Goal: Transaction & Acquisition: Book appointment/travel/reservation

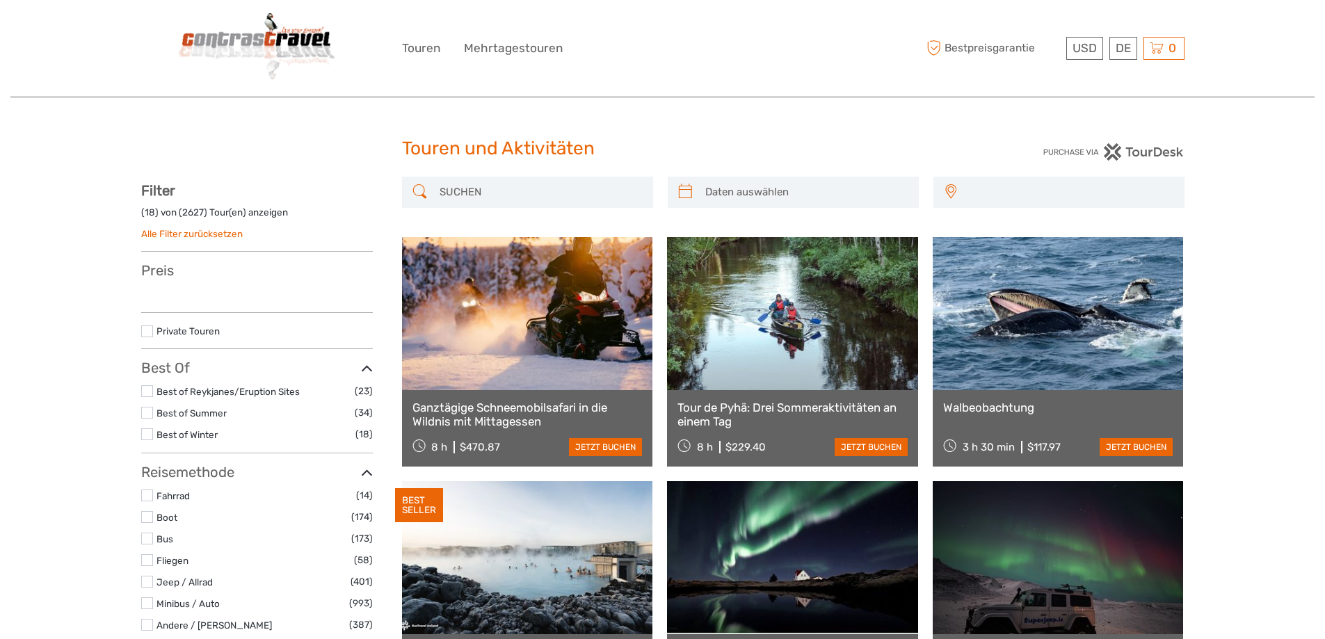
select select
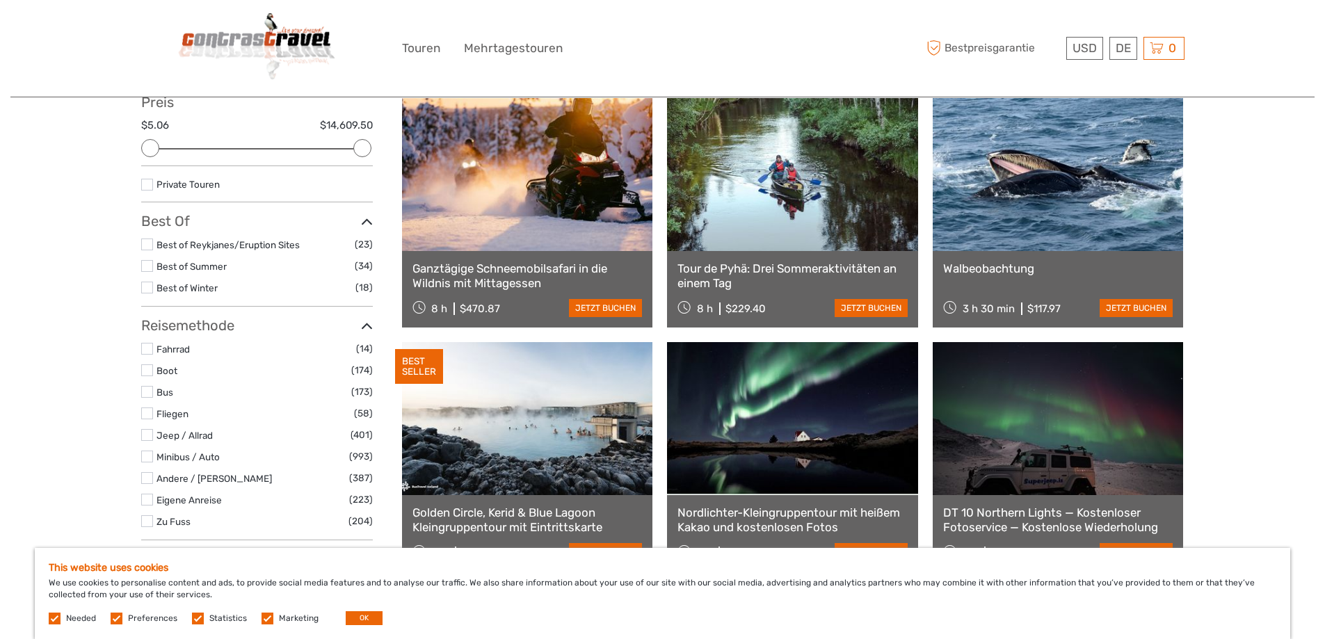
scroll to position [278, 0]
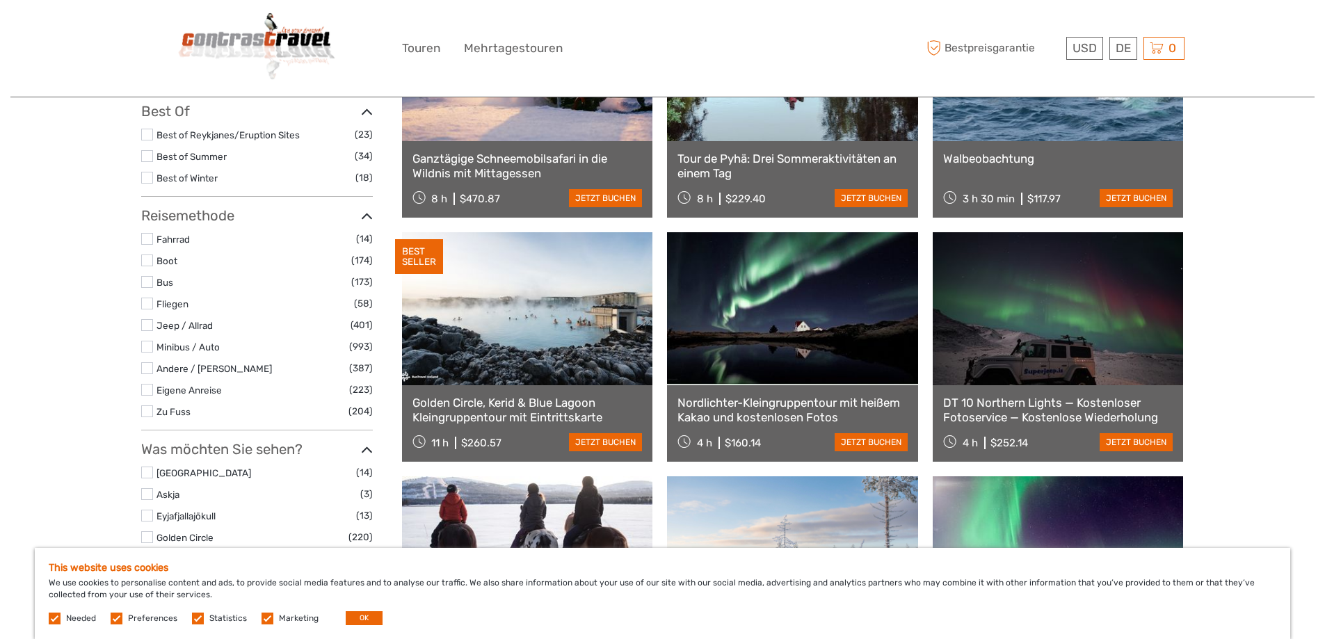
click at [803, 404] on link "Nordlichter-Kleingruppentour mit heißem Kakao und kostenlosen Fotos" at bounding box center [792, 410] width 230 height 29
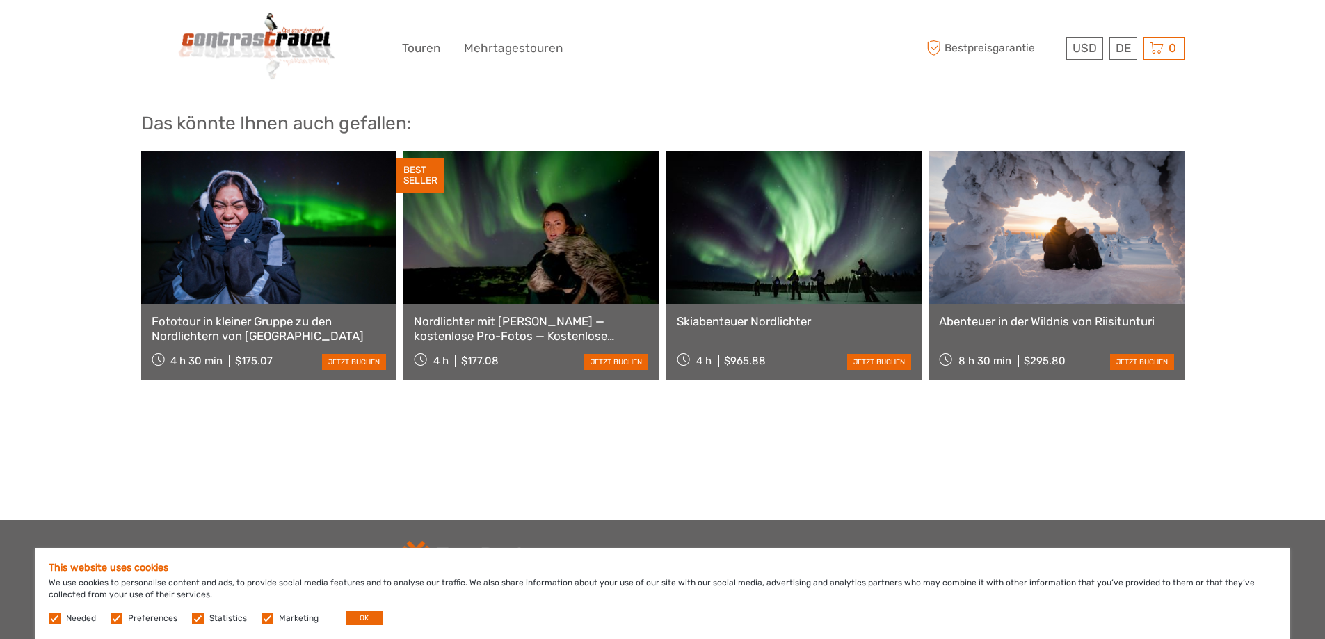
scroll to position [2642, 0]
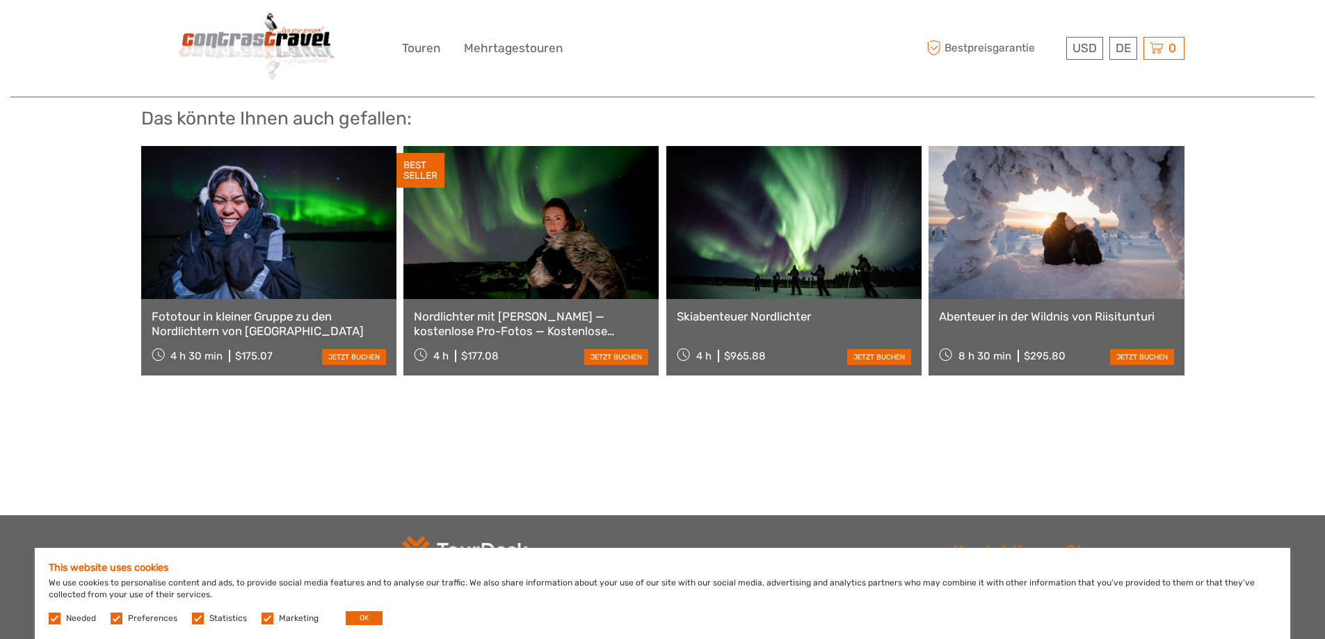
click at [259, 313] on link "Fototour in [PERSON_NAME] Gruppe zu den Nordlichtern von [GEOGRAPHIC_DATA]" at bounding box center [269, 323] width 234 height 29
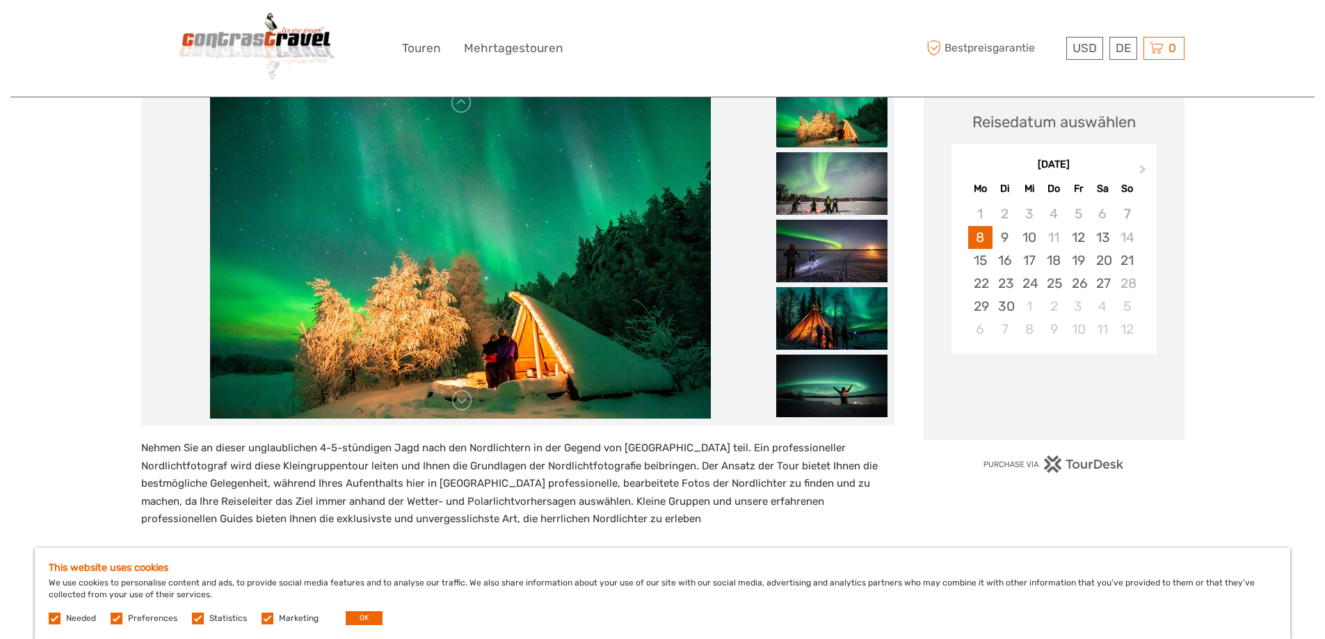
scroll to position [209, 0]
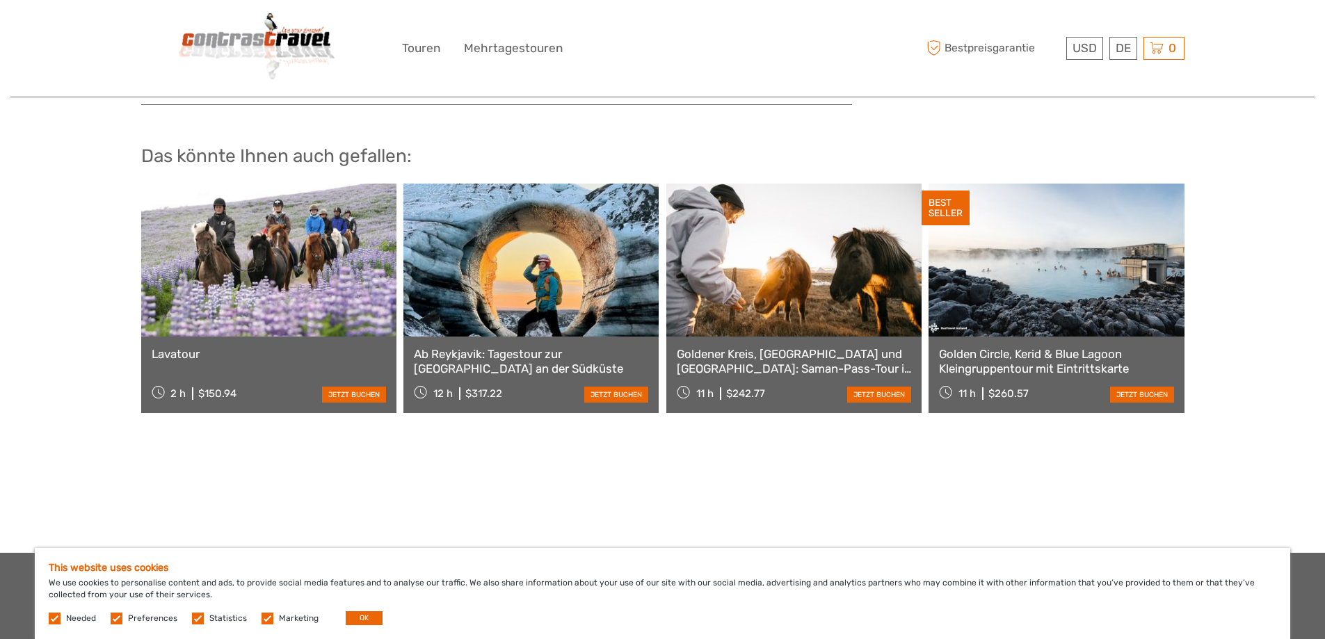
scroll to position [2620, 0]
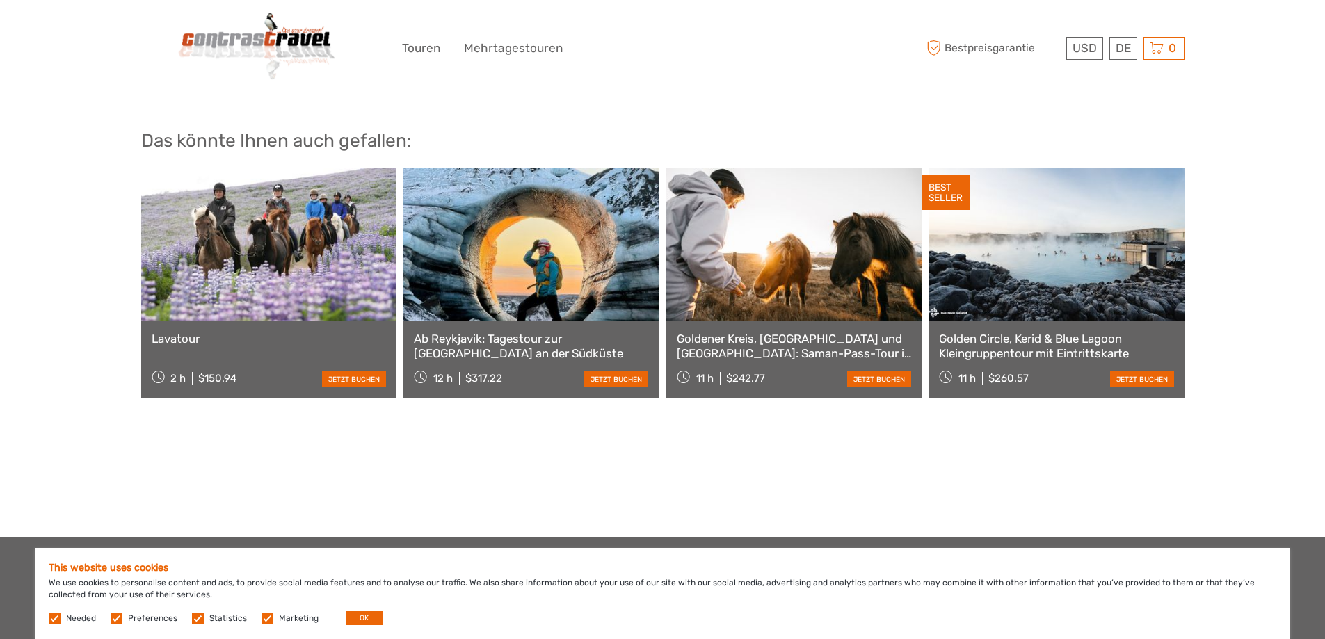
click at [528, 332] on link "Ab Reykjavik: Tagestour zur [GEOGRAPHIC_DATA] an der Südküste" at bounding box center [531, 346] width 234 height 29
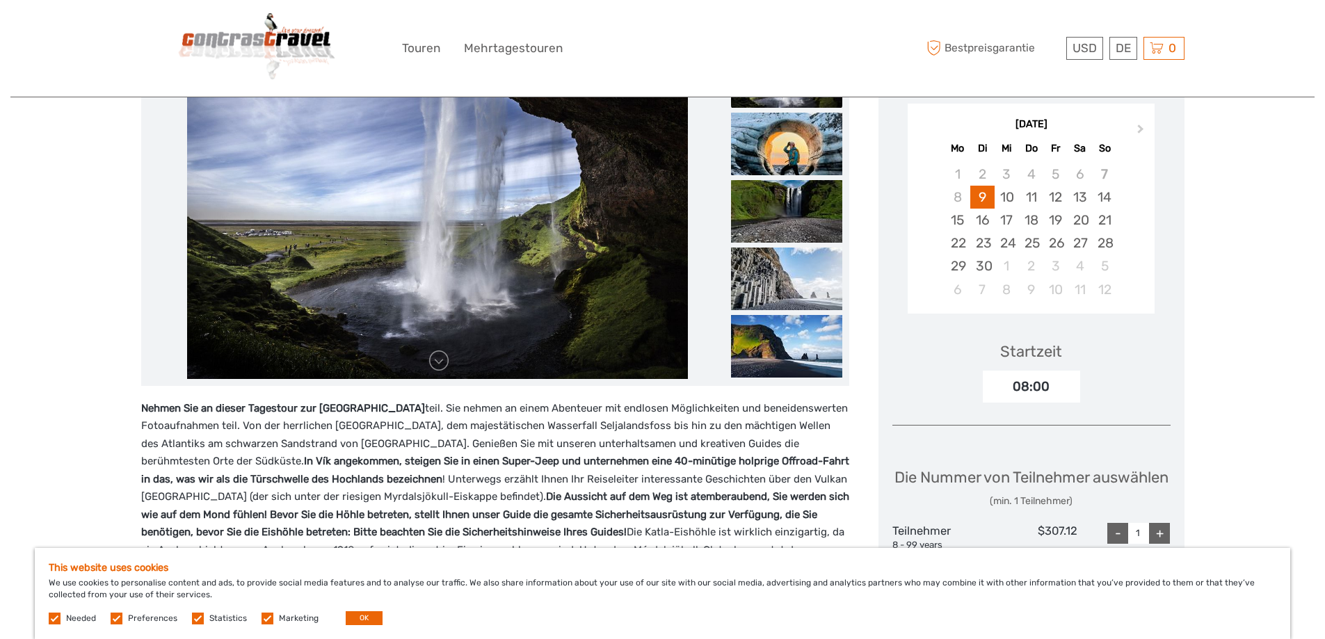
scroll to position [139, 0]
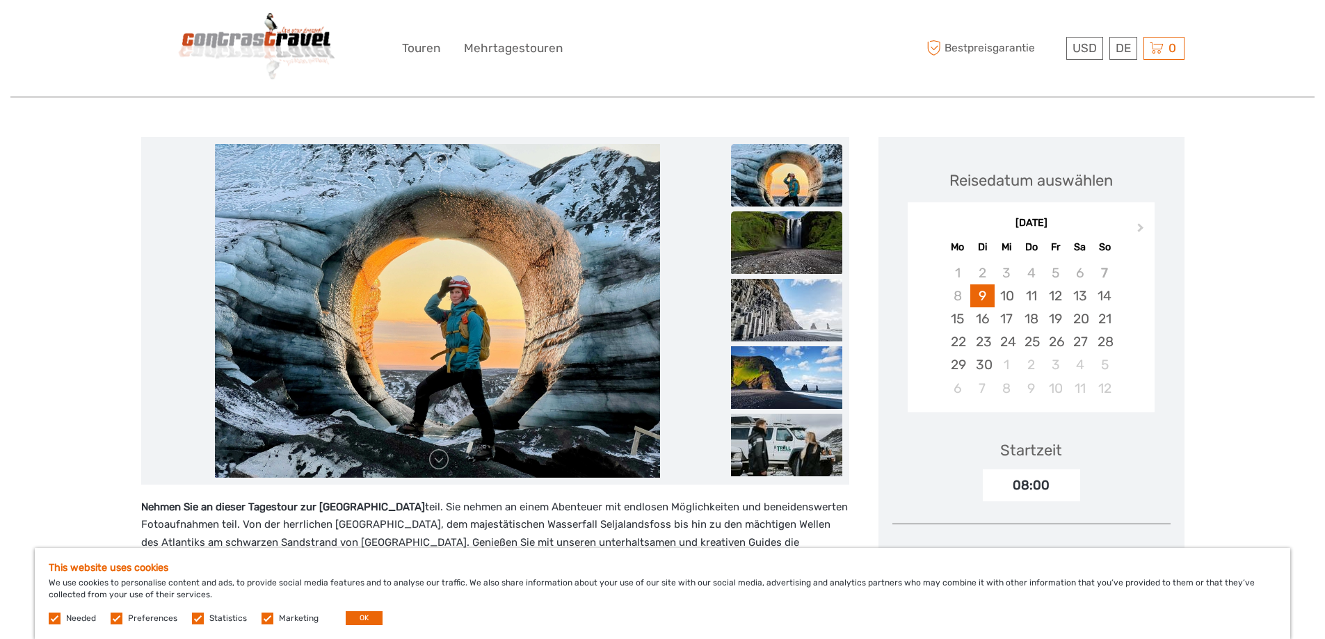
click at [776, 220] on img at bounding box center [786, 242] width 111 height 63
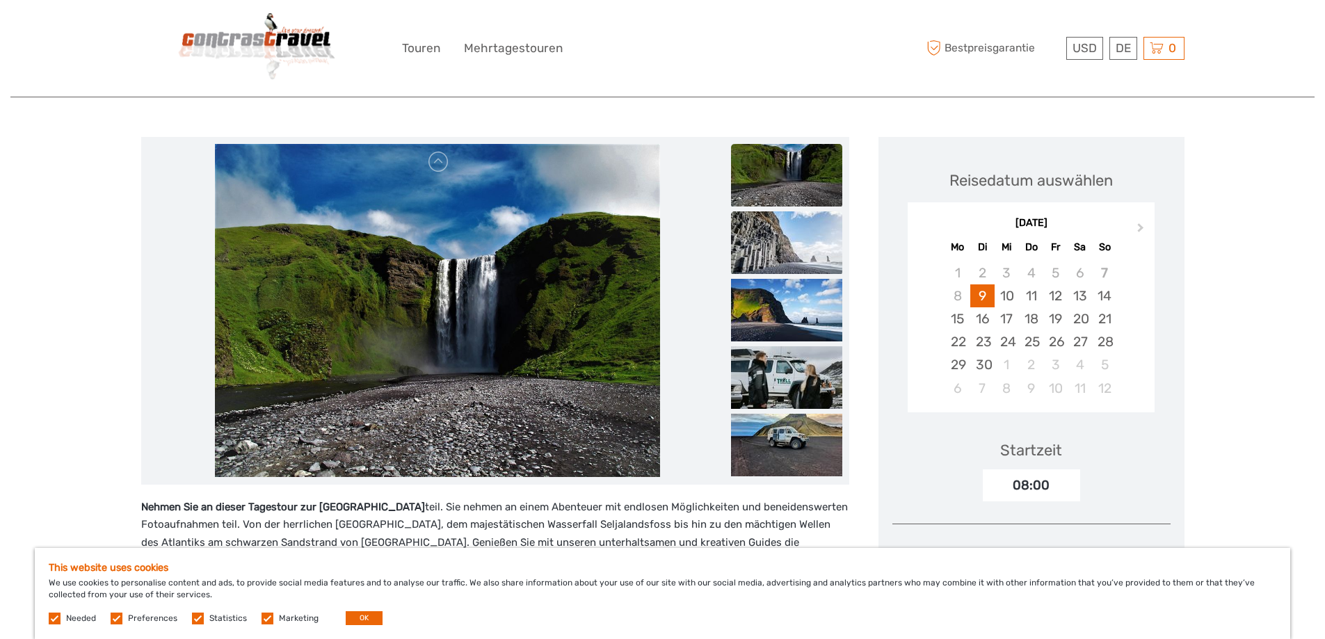
click at [777, 266] on img at bounding box center [786, 242] width 111 height 63
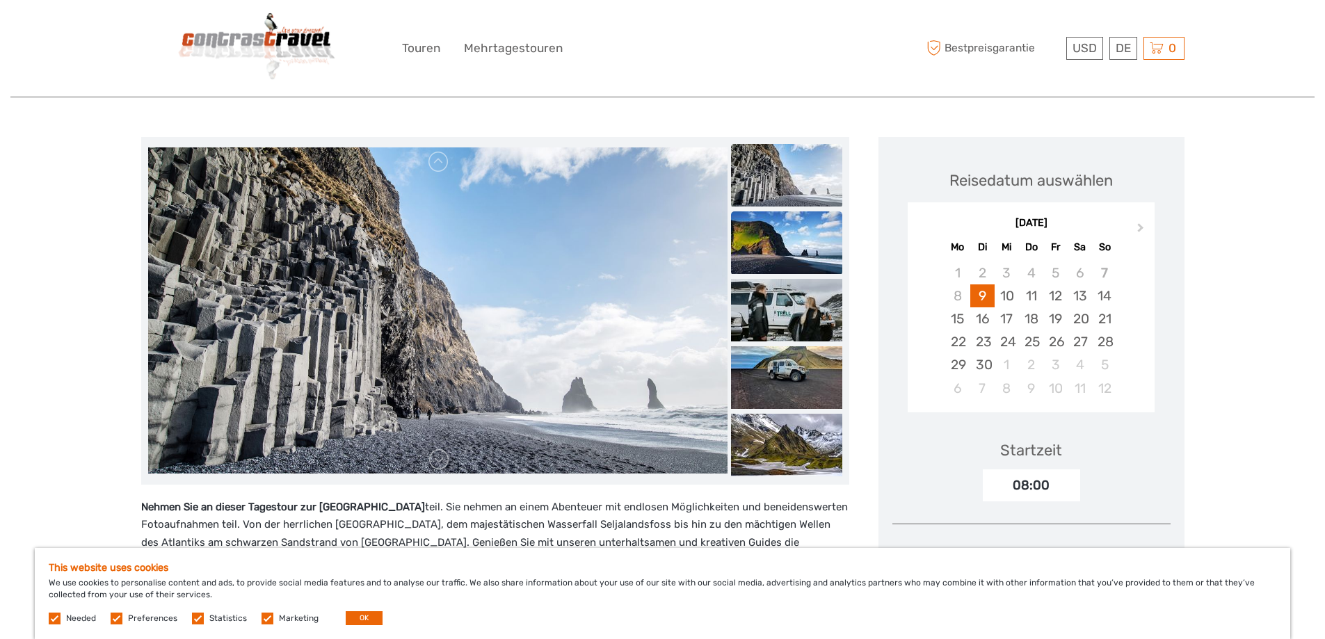
click at [777, 265] on img at bounding box center [786, 242] width 111 height 63
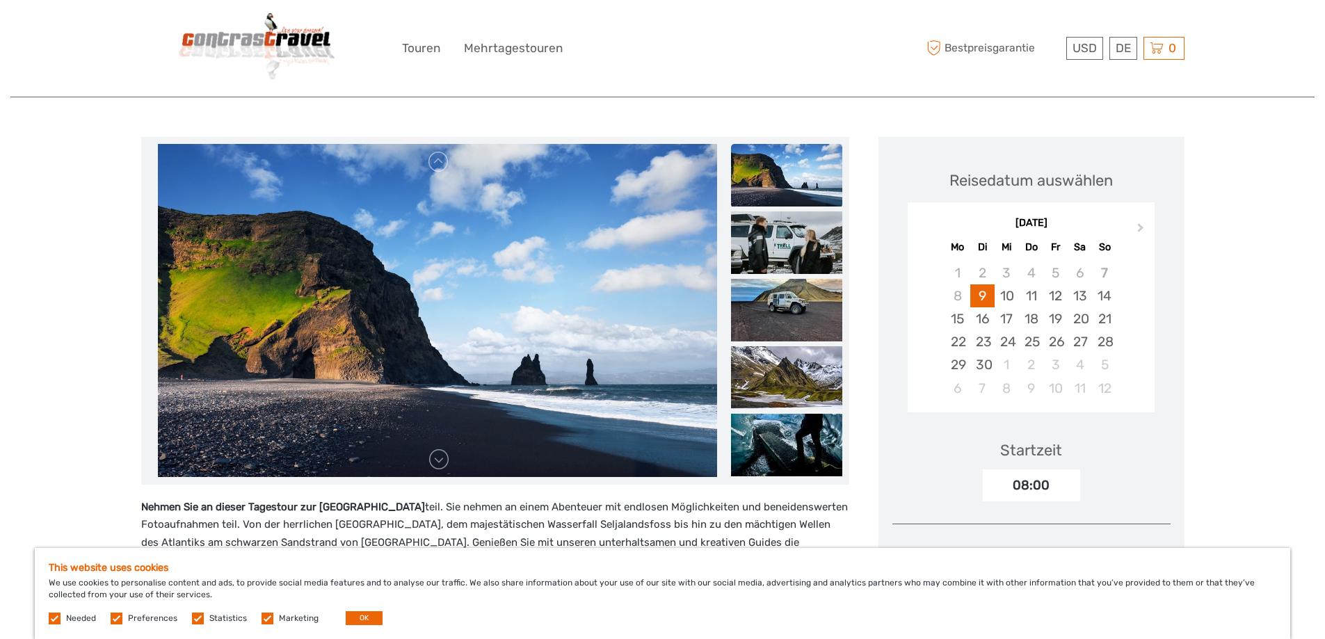
click at [777, 265] on img at bounding box center [786, 242] width 111 height 63
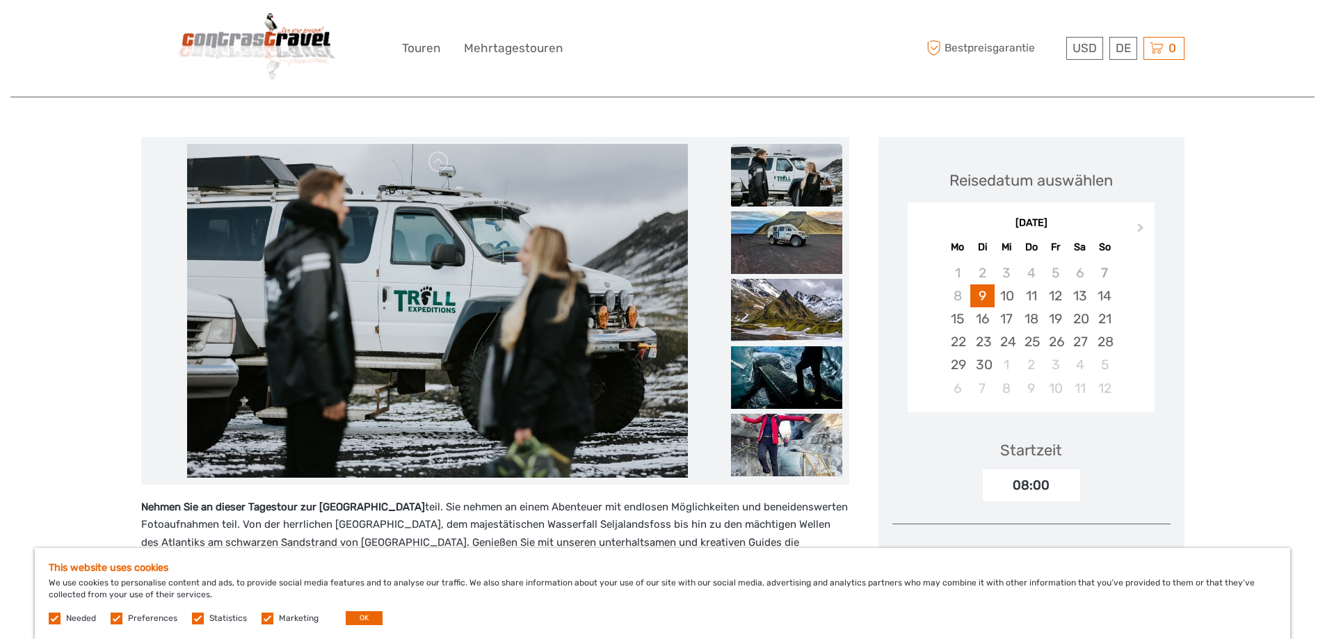
click at [777, 265] on img at bounding box center [786, 242] width 111 height 63
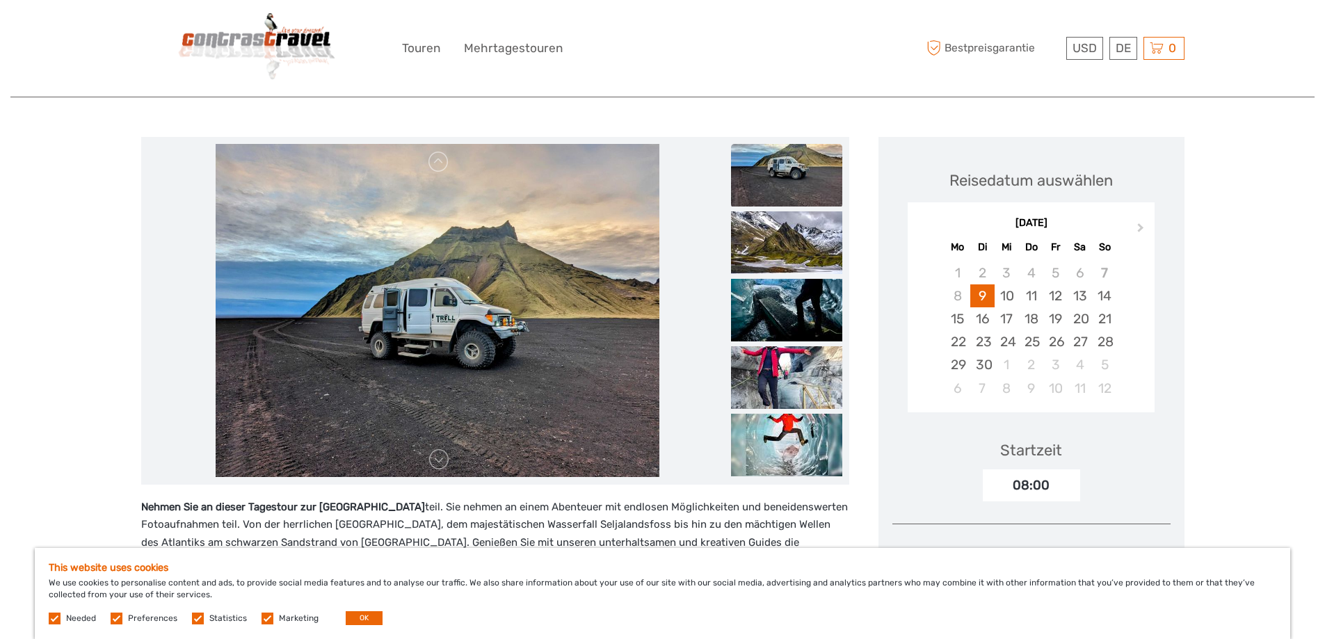
click at [777, 265] on img at bounding box center [786, 242] width 111 height 63
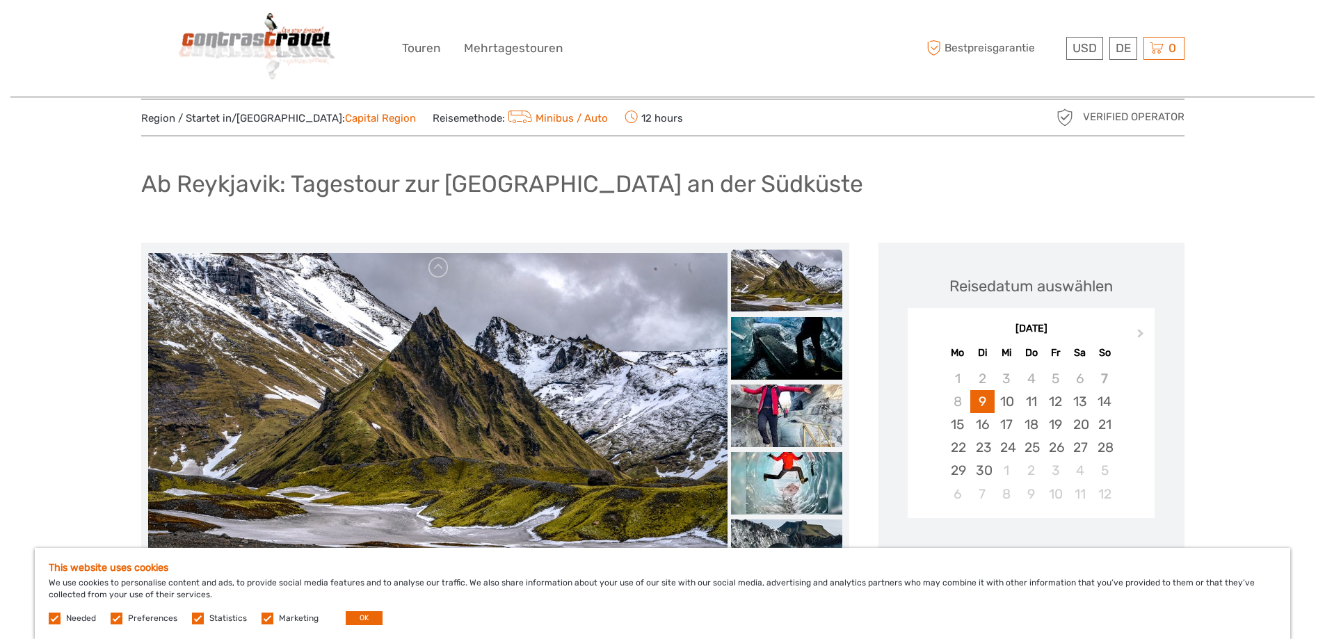
scroll to position [0, 0]
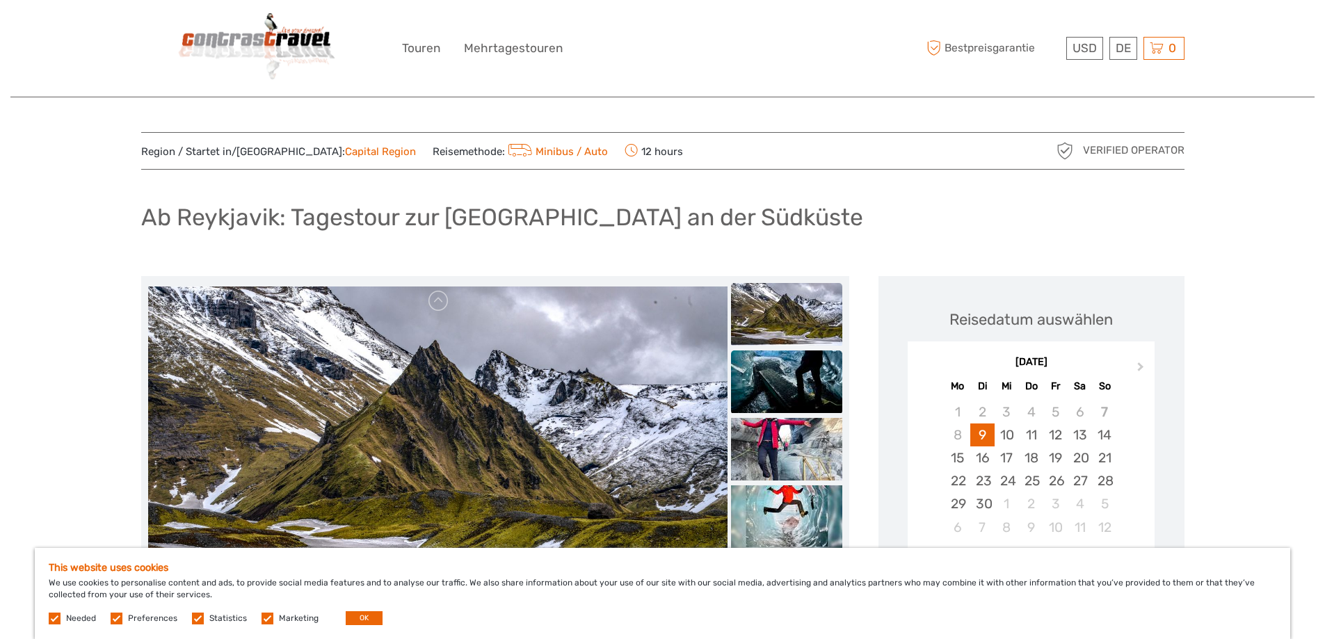
click at [785, 357] on img at bounding box center [786, 381] width 111 height 63
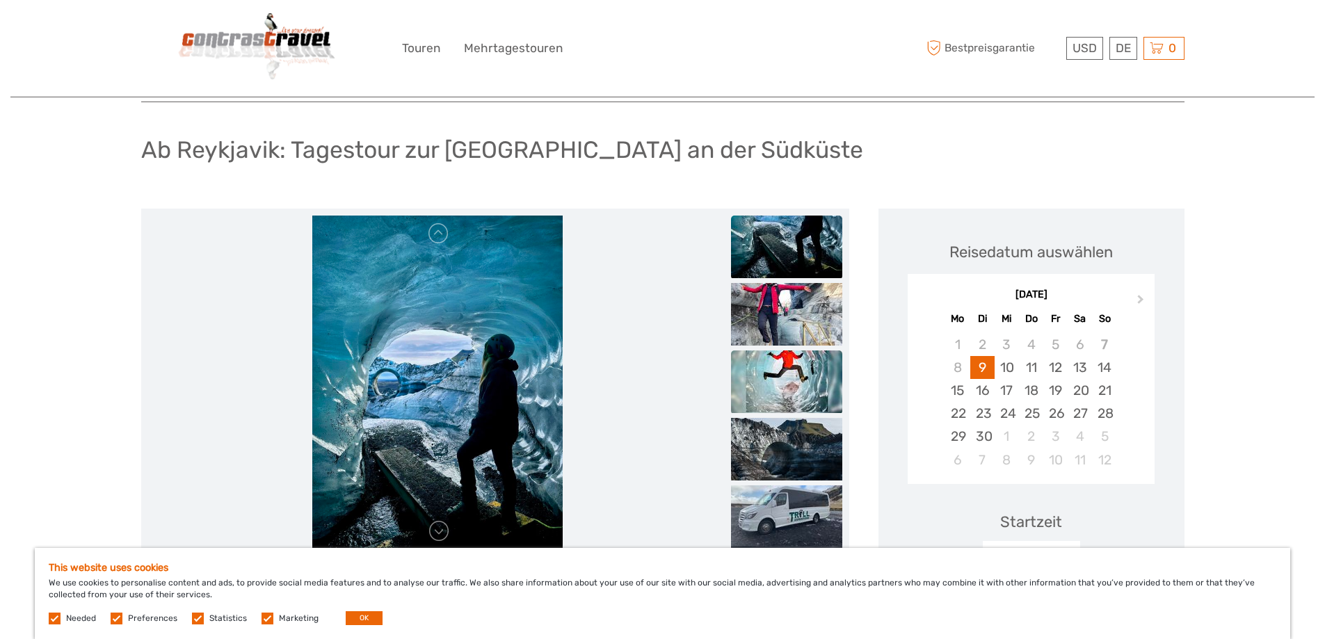
scroll to position [70, 0]
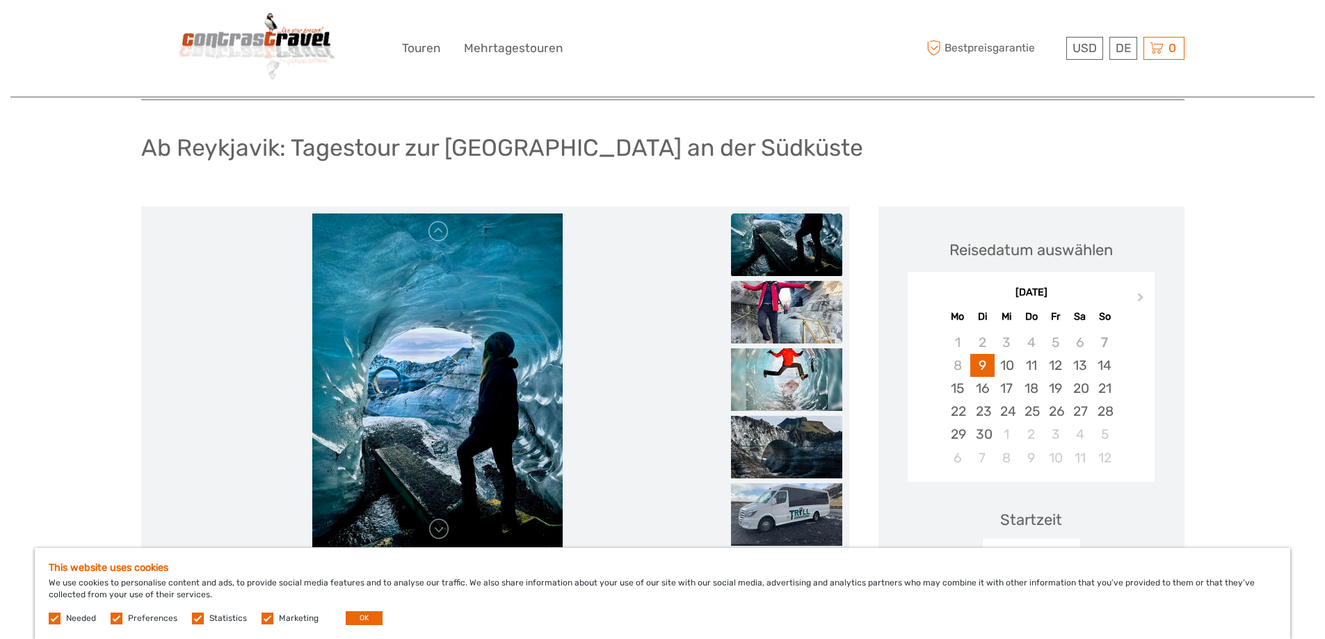
click at [785, 318] on img at bounding box center [786, 312] width 111 height 63
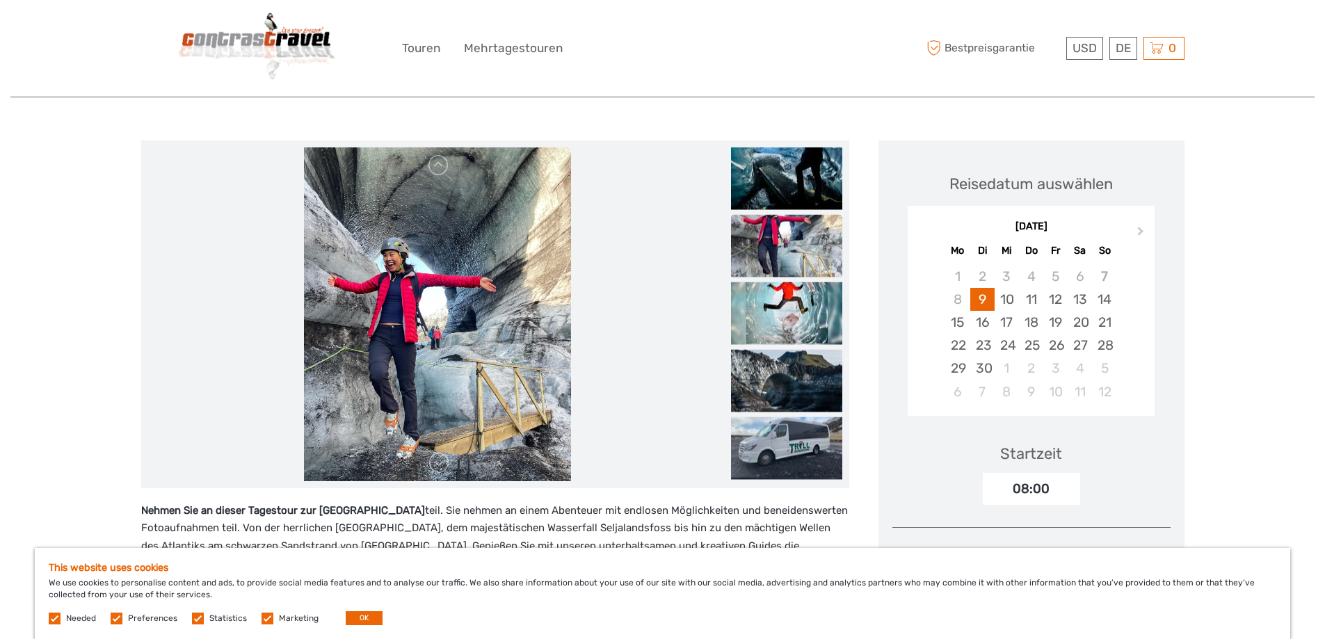
scroll to position [139, 0]
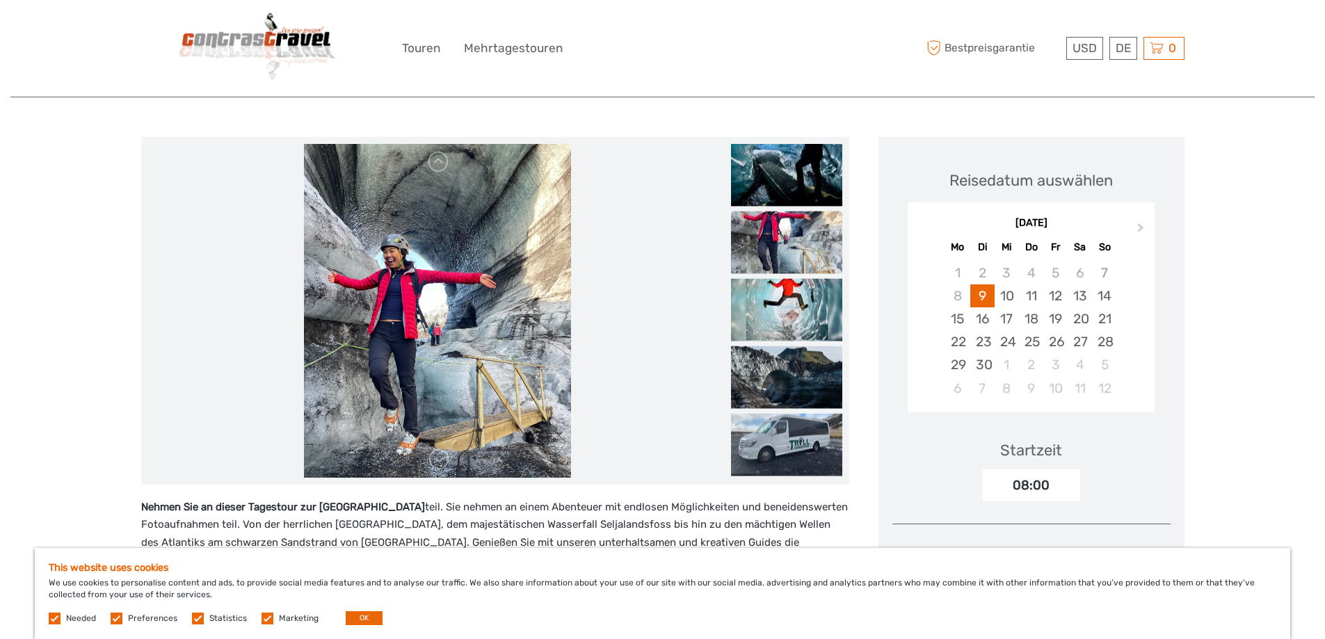
click at [785, 318] on img at bounding box center [786, 309] width 111 height 63
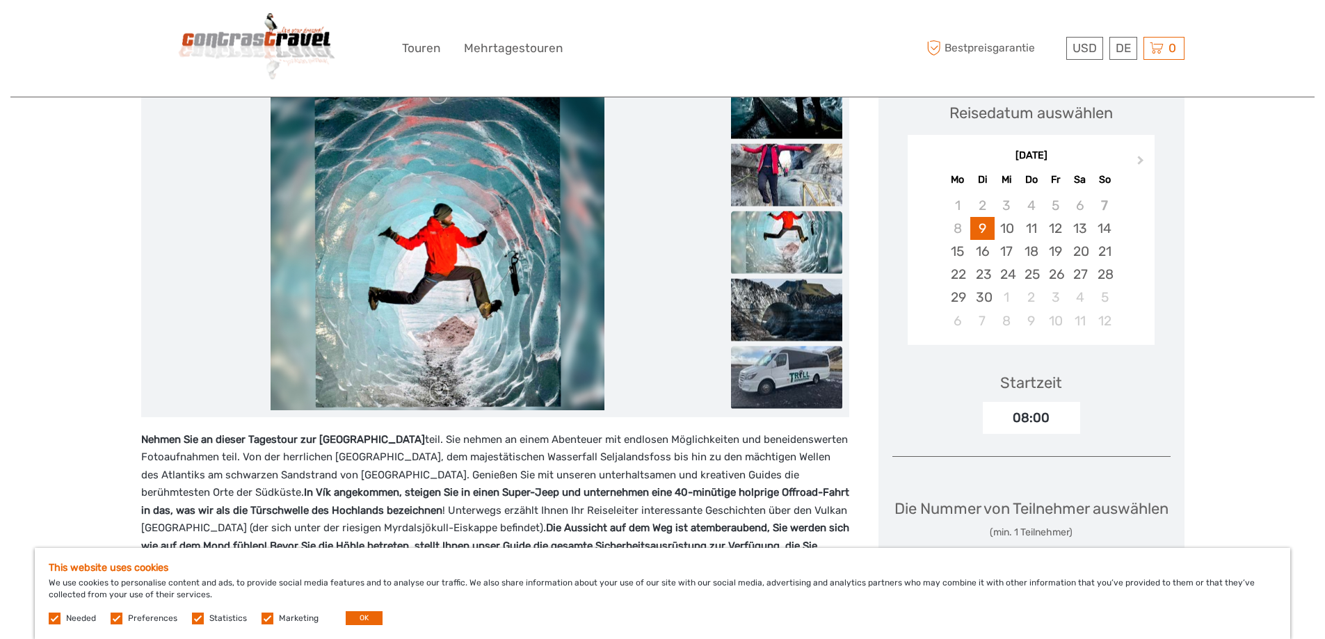
scroll to position [209, 0]
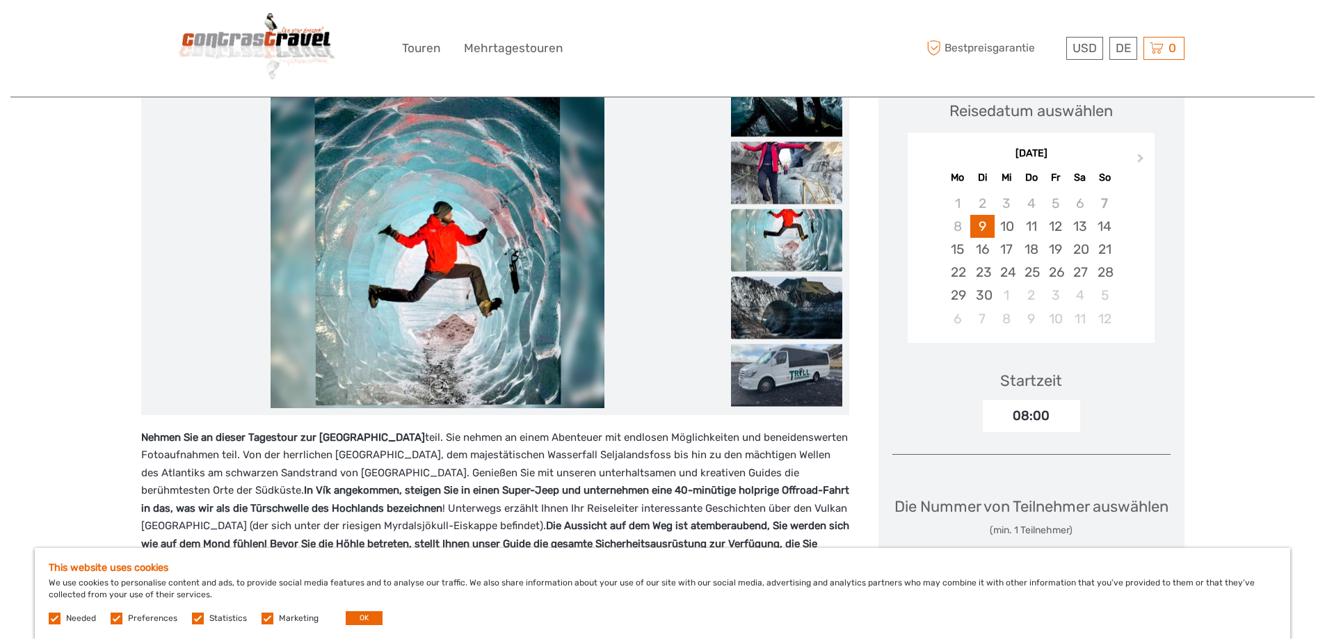
click at [788, 329] on img at bounding box center [786, 307] width 111 height 63
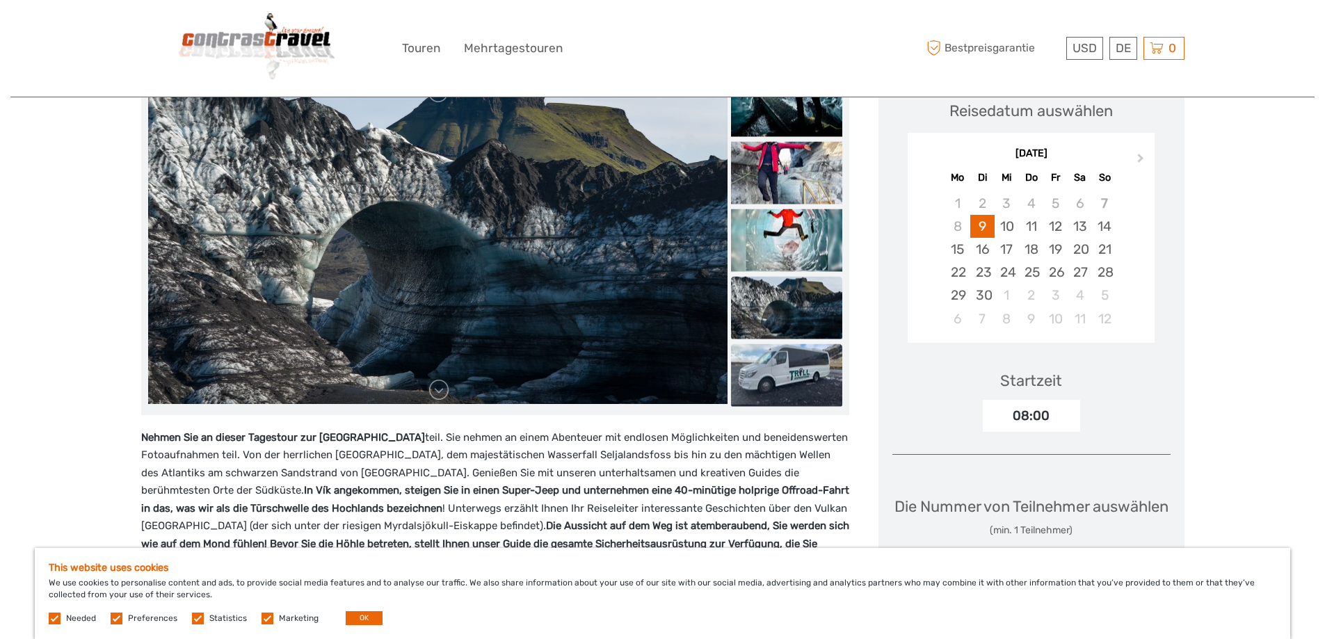
click at [789, 365] on img at bounding box center [786, 375] width 111 height 63
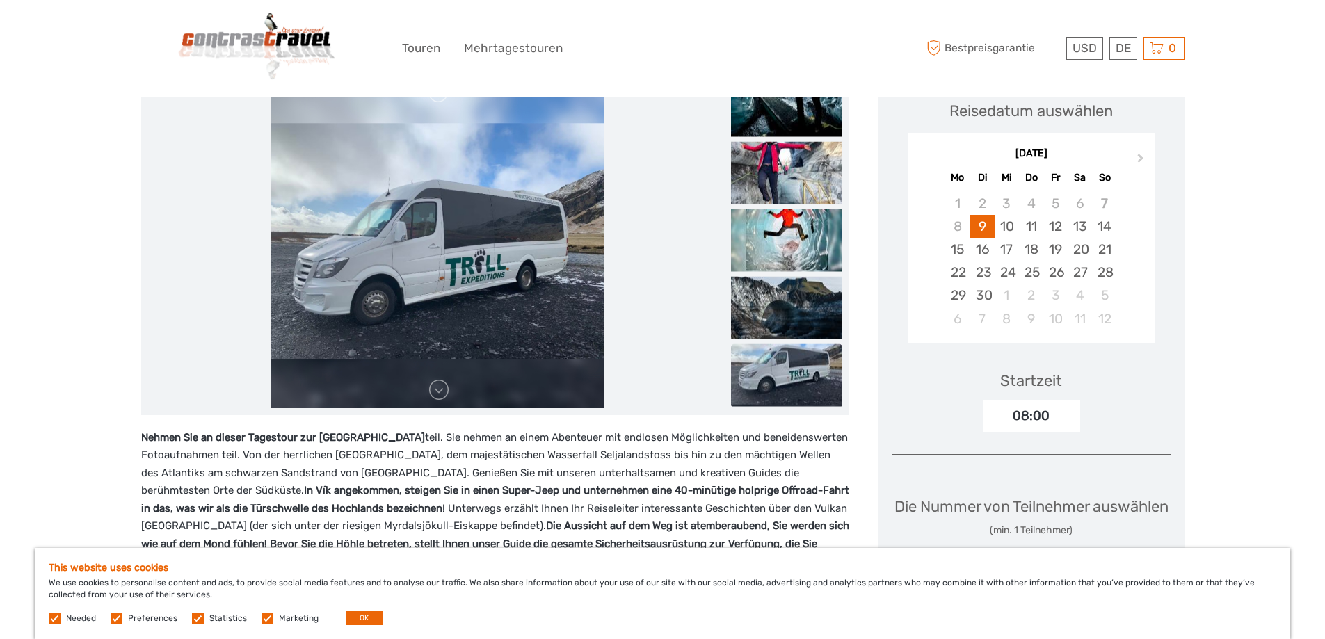
click at [789, 365] on img at bounding box center [786, 375] width 111 height 63
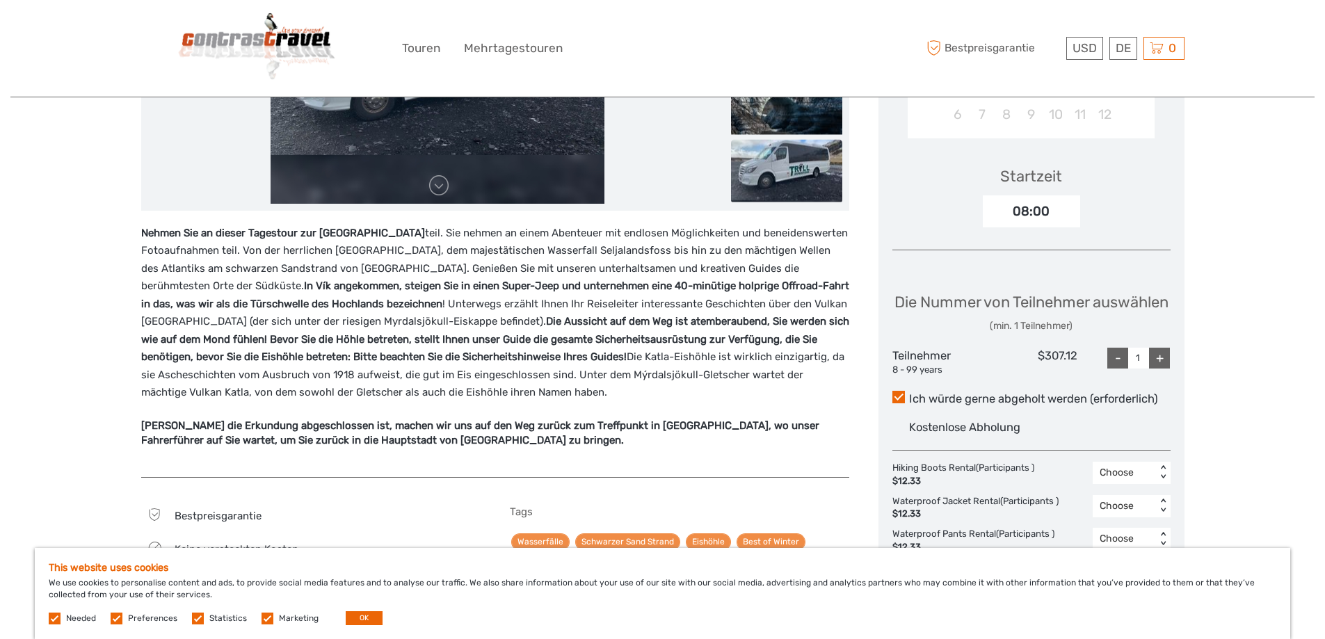
scroll to position [348, 0]
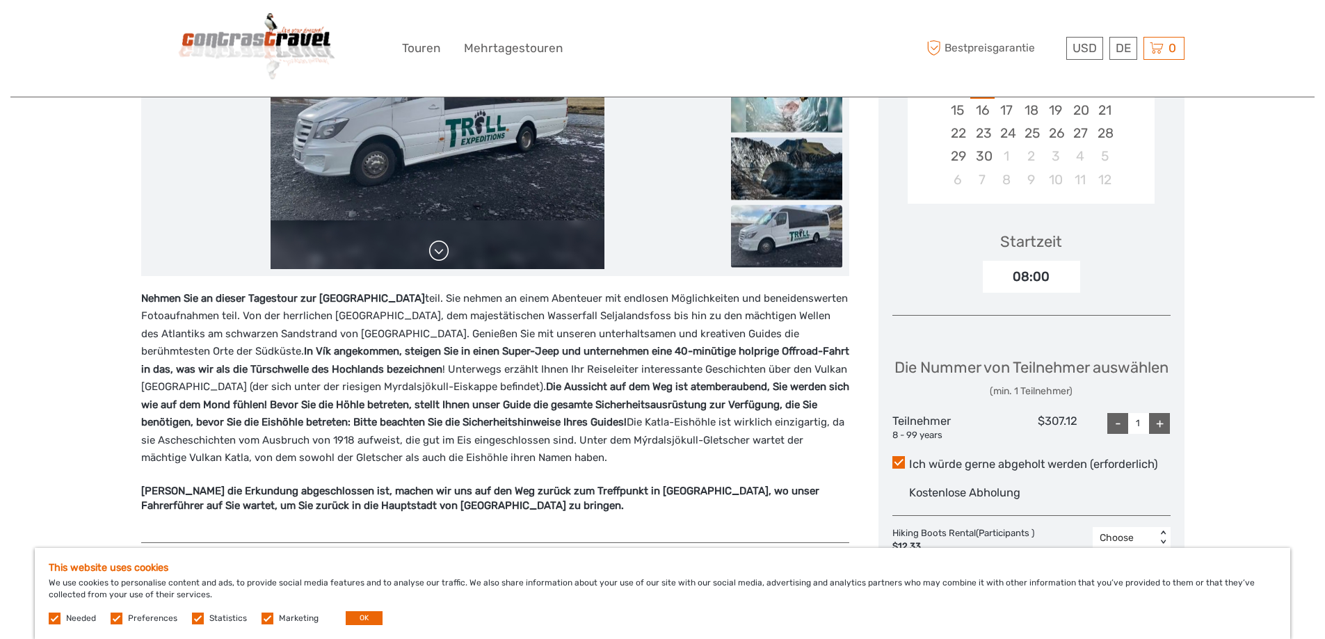
click at [438, 255] on link at bounding box center [439, 251] width 22 height 22
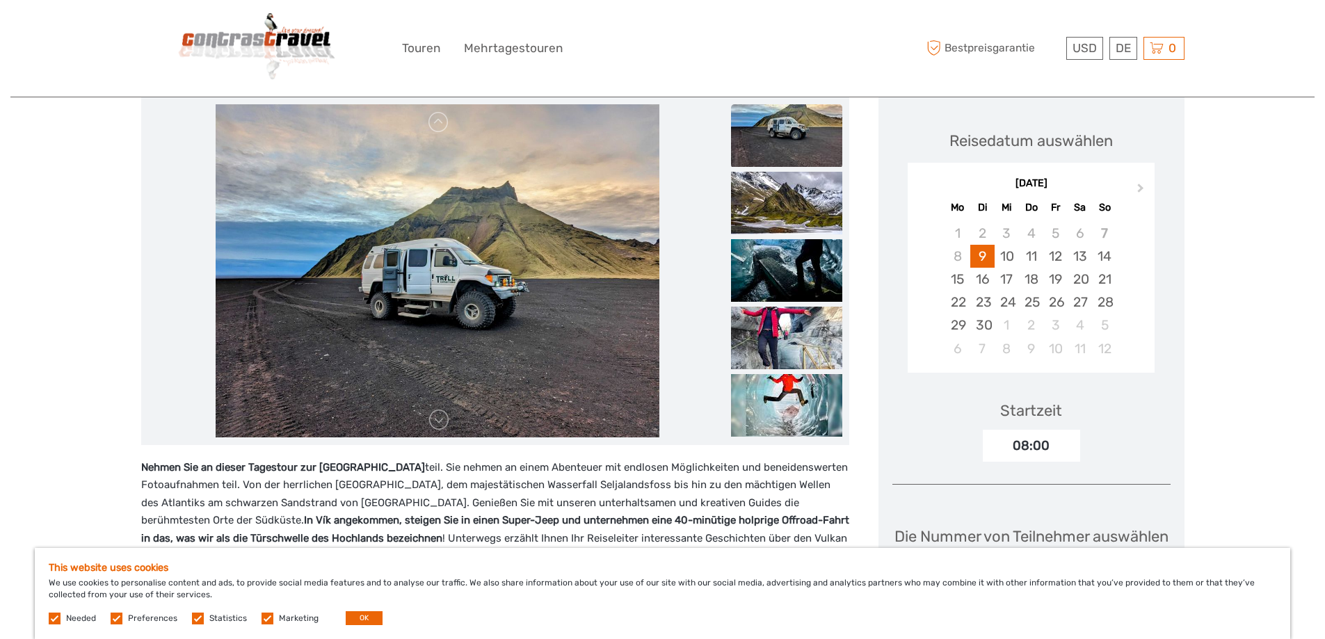
scroll to position [209, 0]
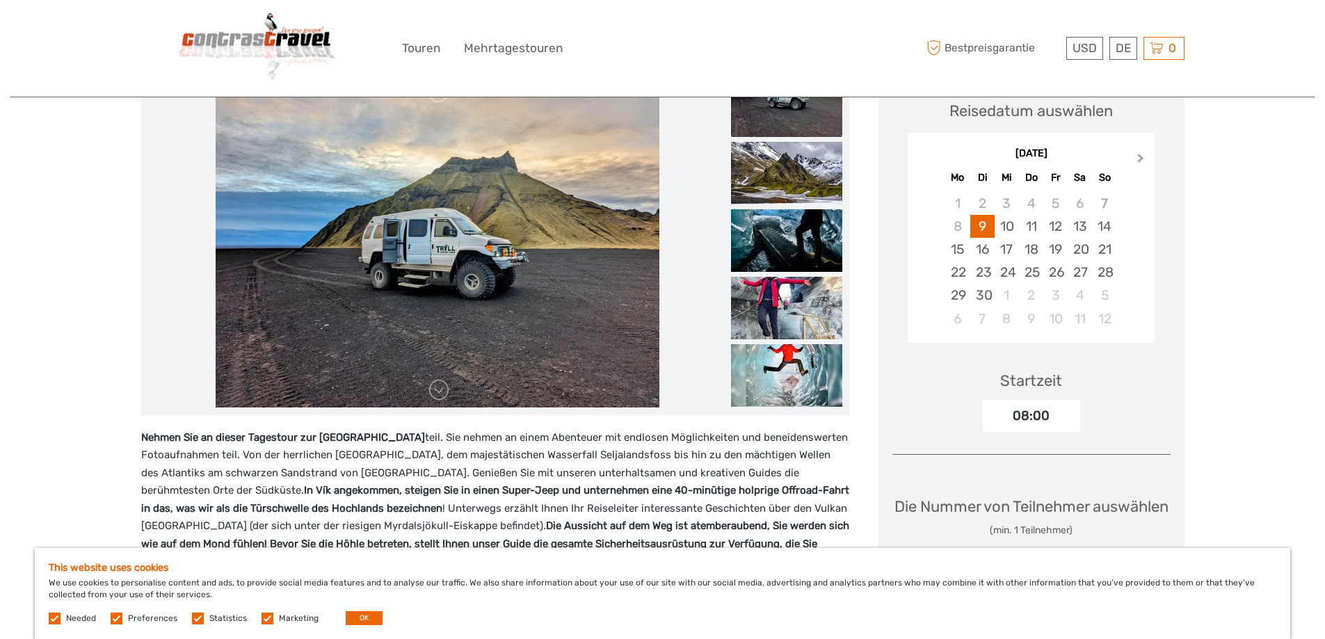
click at [1140, 161] on span "Next Month" at bounding box center [1140, 161] width 0 height 20
click at [1037, 249] on div "16" at bounding box center [1031, 249] width 24 height 23
click at [1051, 248] on div "17" at bounding box center [1055, 249] width 24 height 23
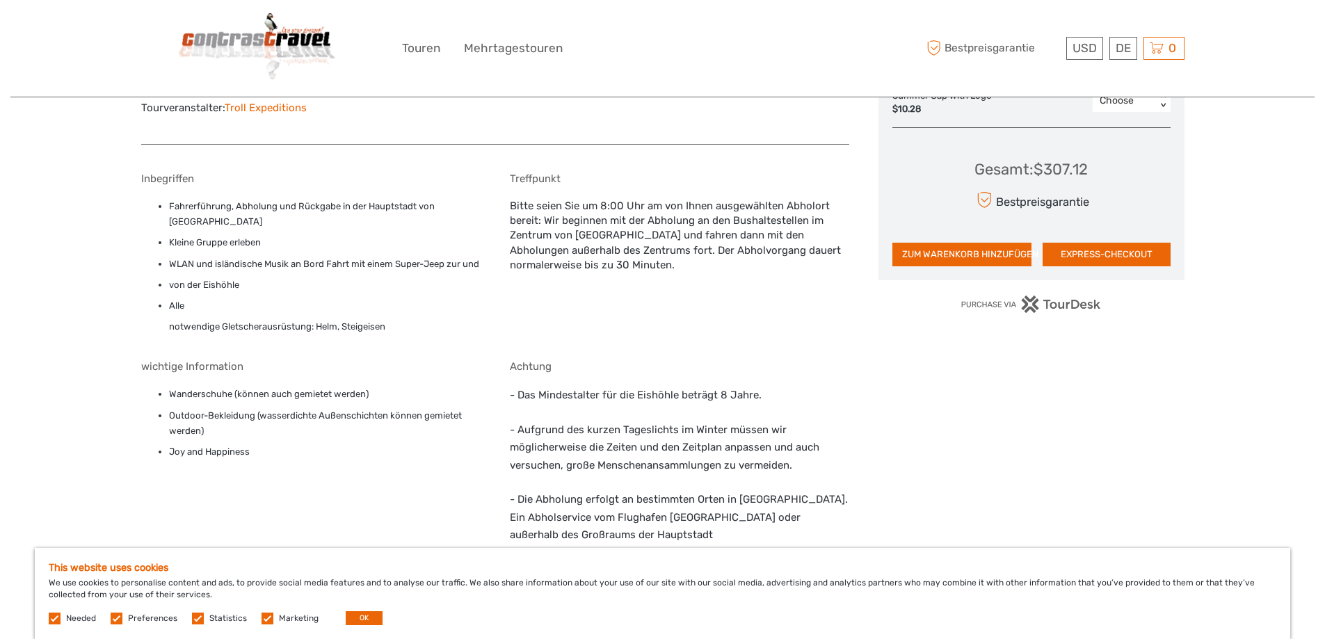
scroll to position [782, 0]
